Goal: Task Accomplishment & Management: Manage account settings

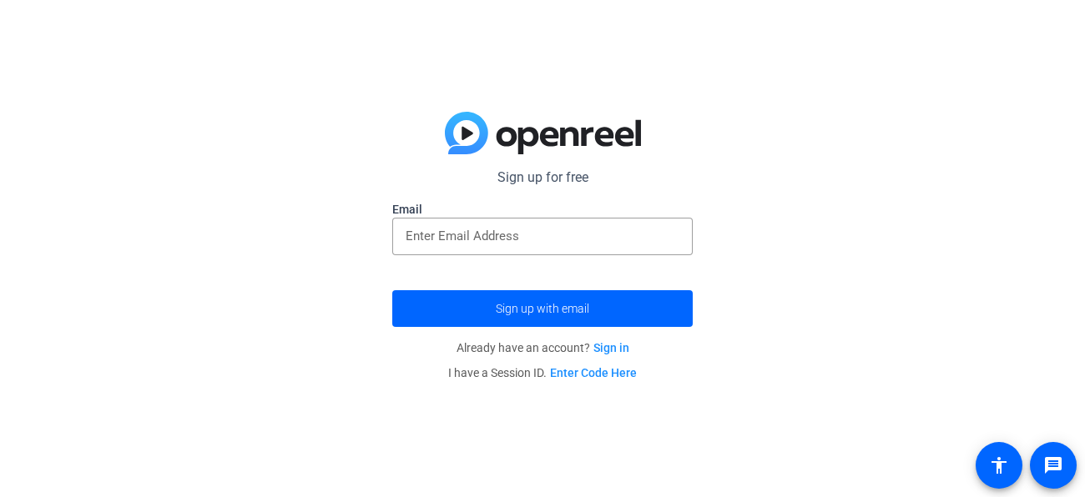
click at [554, 258] on div at bounding box center [542, 264] width 300 height 18
click at [606, 354] on link "Sign in" at bounding box center [611, 347] width 36 height 13
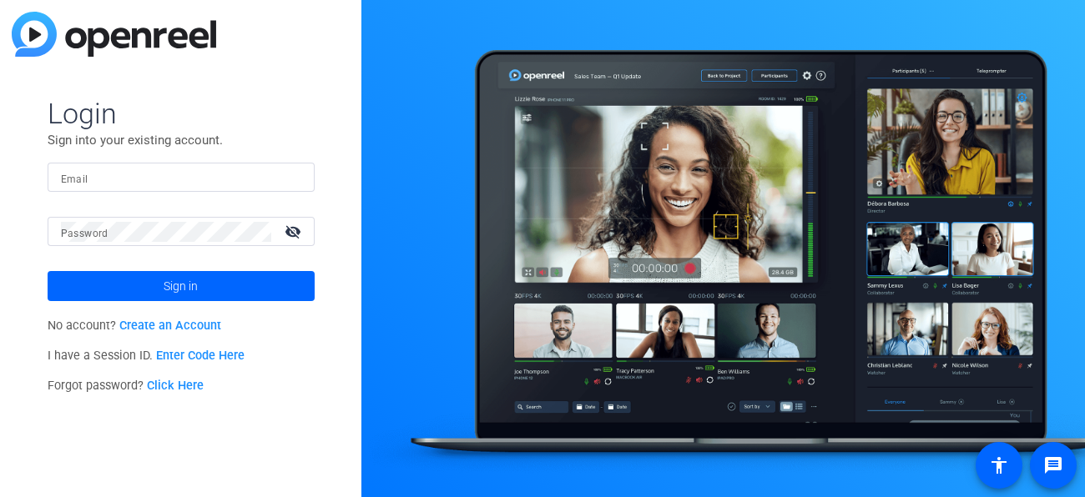
click at [137, 161] on form "Login Sign into your existing account. Email Password visibility_off Sign in" at bounding box center [181, 198] width 267 height 205
click at [131, 174] on input "Email" at bounding box center [181, 178] width 240 height 20
type input "[PERSON_NAME][EMAIL_ADDRESS][DOMAIN_NAME]"
click at [48, 271] on button "Sign in" at bounding box center [181, 286] width 267 height 30
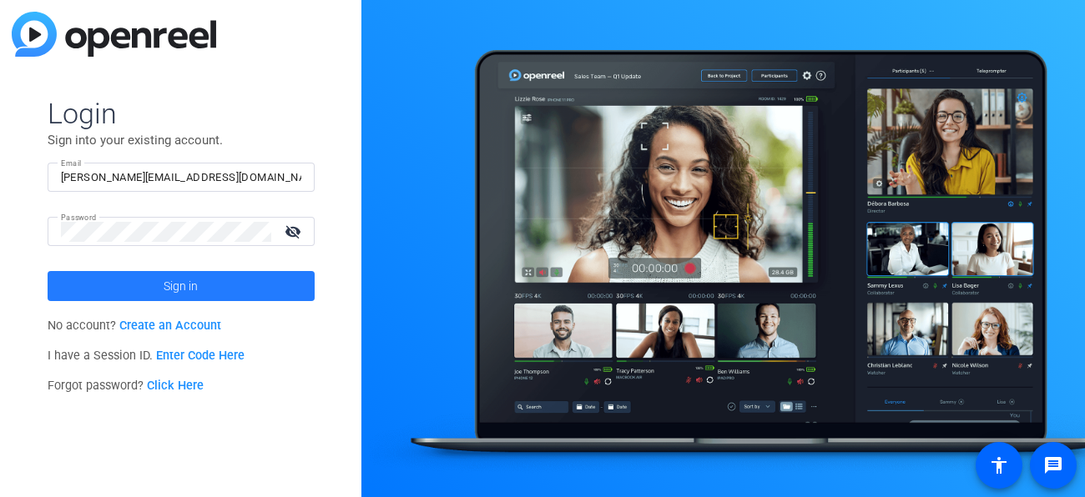
click at [117, 274] on span at bounding box center [181, 286] width 267 height 40
